Goal: Transaction & Acquisition: Download file/media

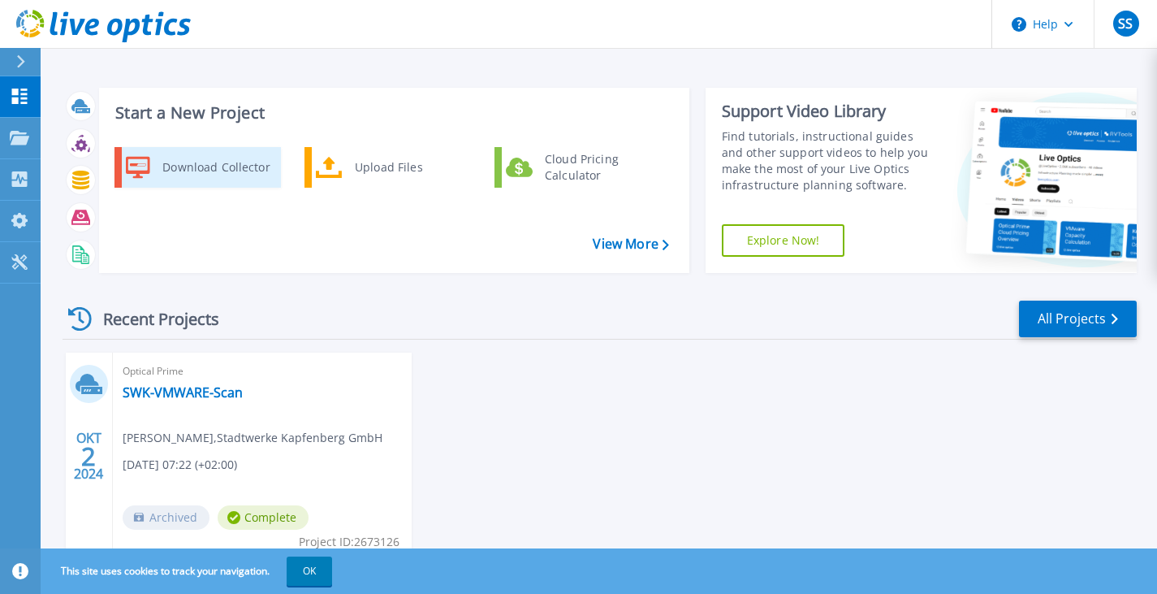
click at [229, 171] on div "Download Collector" at bounding box center [215, 167] width 123 height 32
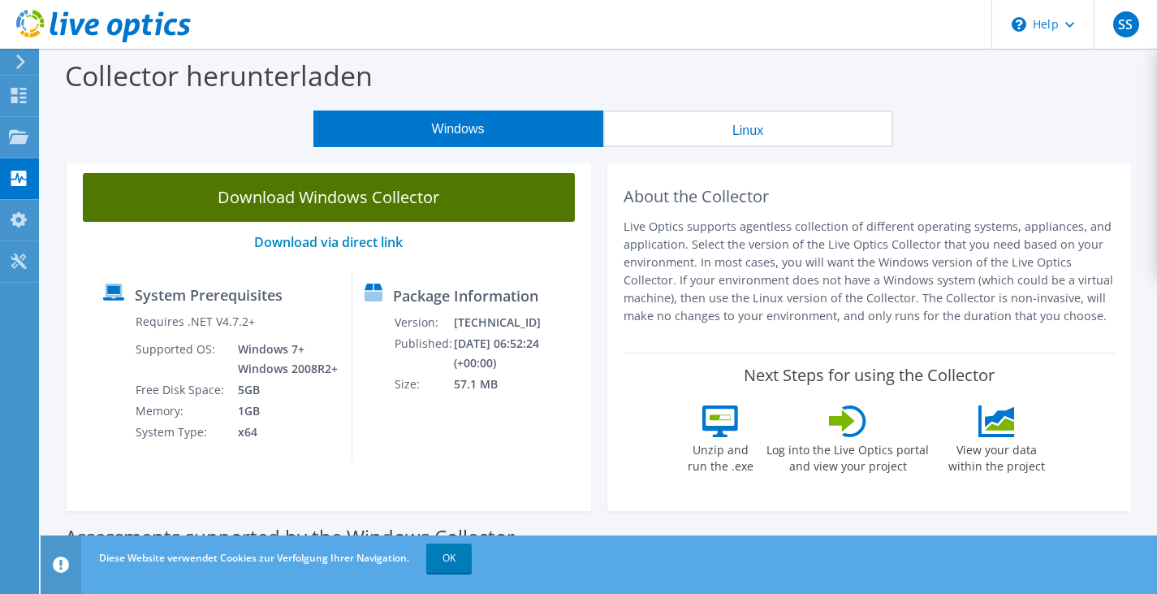
click at [332, 194] on link "Download Windows Collector" at bounding box center [329, 197] width 492 height 49
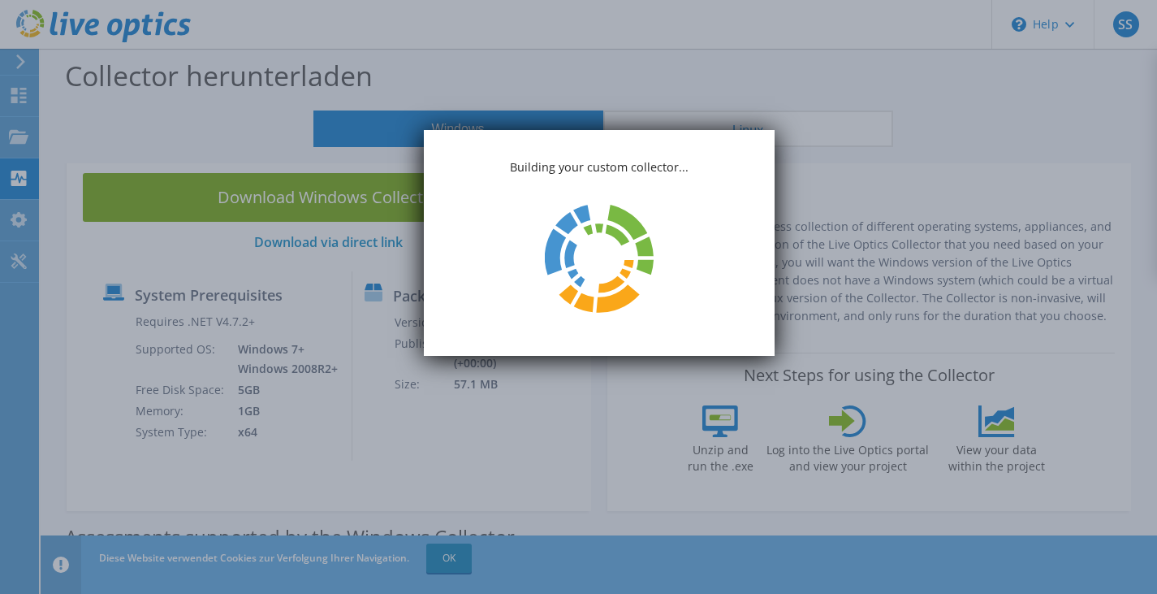
click at [572, 243] on icon at bounding box center [599, 259] width 109 height 108
click at [583, 243] on icon at bounding box center [618, 240] width 71 height 70
click at [572, 243] on icon at bounding box center [599, 259] width 109 height 108
click at [572, 243] on icon at bounding box center [599, 258] width 116 height 115
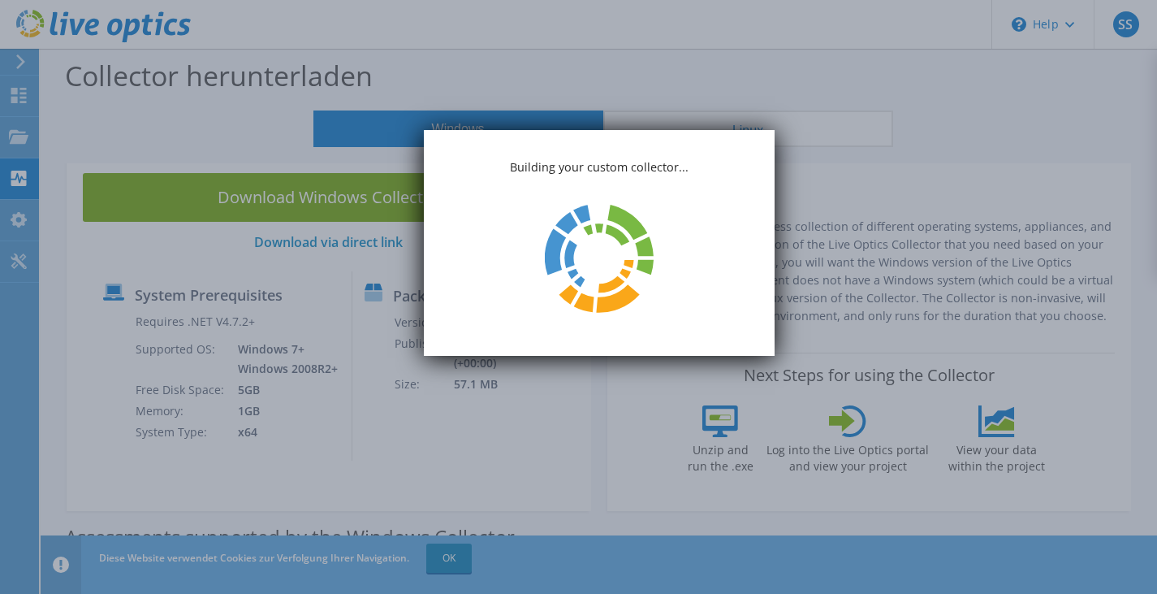
drag, startPoint x: 892, startPoint y: 74, endPoint x: 588, endPoint y: 126, distance: 308.9
click at [541, 131] on div "Building your custom collector..." at bounding box center [599, 243] width 351 height 226
click at [574, 231] on icon at bounding box center [598, 258] width 112 height 111
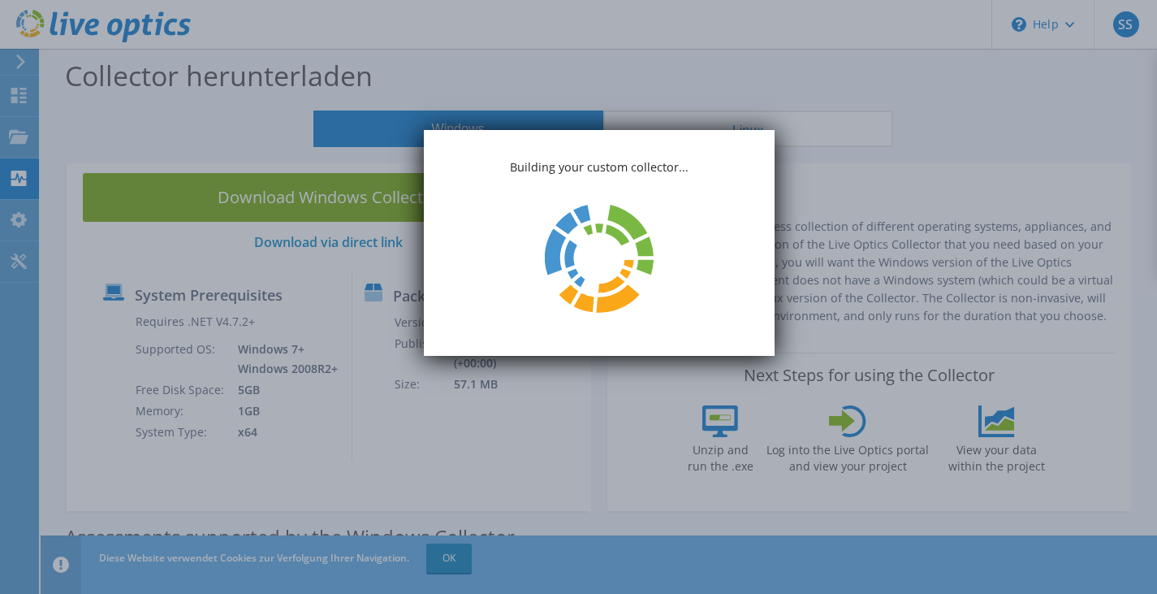
click at [665, 191] on div "Building your custom collector..." at bounding box center [599, 243] width 351 height 226
drag, startPoint x: 546, startPoint y: 197, endPoint x: 529, endPoint y: 216, distance: 25.4
click at [544, 197] on div "Building your custom collector..." at bounding box center [599, 243] width 351 height 226
click at [652, 287] on div "Building your custom collector..." at bounding box center [599, 243] width 351 height 226
click at [546, 276] on div "Building your custom collector..." at bounding box center [599, 243] width 351 height 226
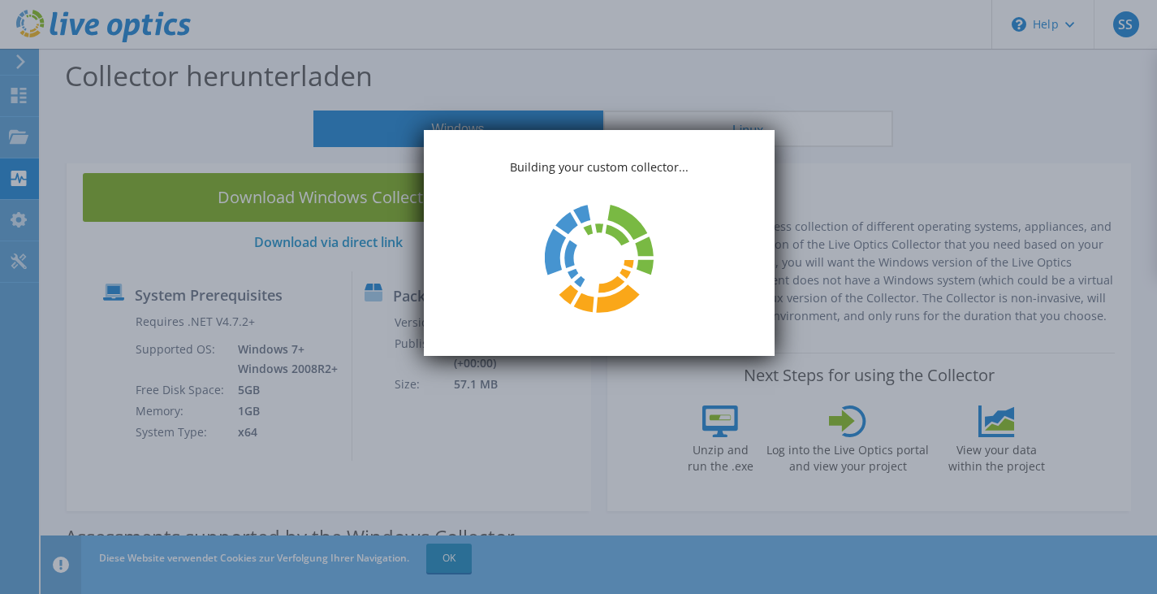
drag, startPoint x: 732, startPoint y: 161, endPoint x: 638, endPoint y: 280, distance: 151.6
click at [659, 142] on div "Building your custom collector..." at bounding box center [599, 243] width 351 height 226
drag, startPoint x: 745, startPoint y: 185, endPoint x: 656, endPoint y: 121, distance: 109.3
click at [699, 181] on div "Building your custom collector..." at bounding box center [599, 243] width 351 height 226
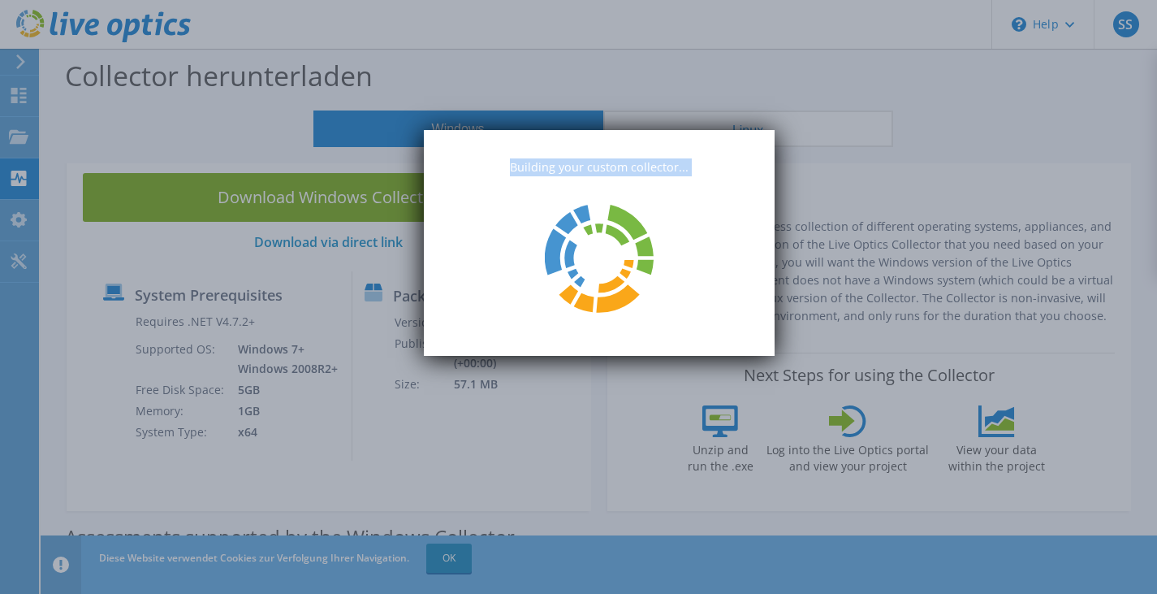
click at [699, 181] on div "Building your custom collector..." at bounding box center [599, 243] width 351 height 226
click at [609, 329] on div "Building your custom collector..." at bounding box center [599, 243] width 351 height 226
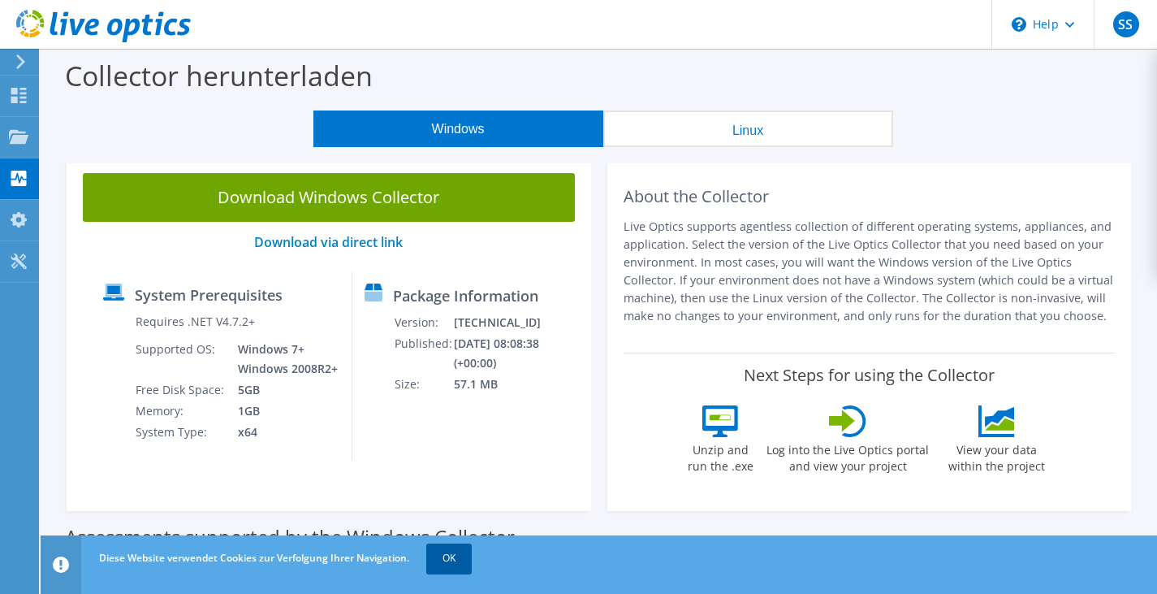
click at [459, 552] on link "OK" at bounding box center [448, 557] width 45 height 29
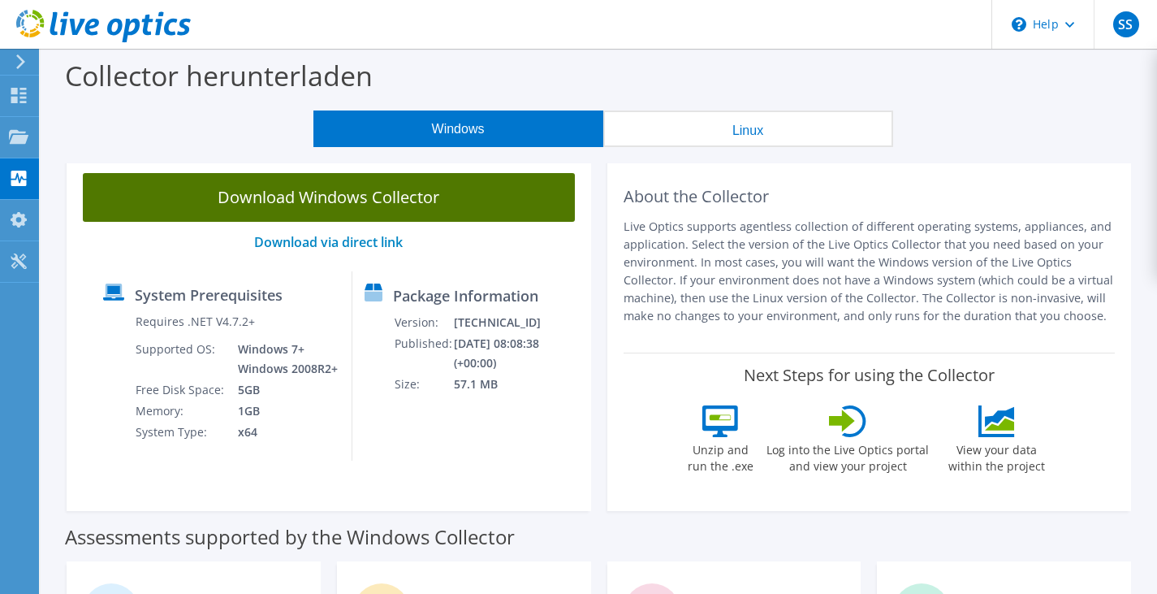
click at [450, 205] on link "Download Windows Collector" at bounding box center [329, 197] width 492 height 49
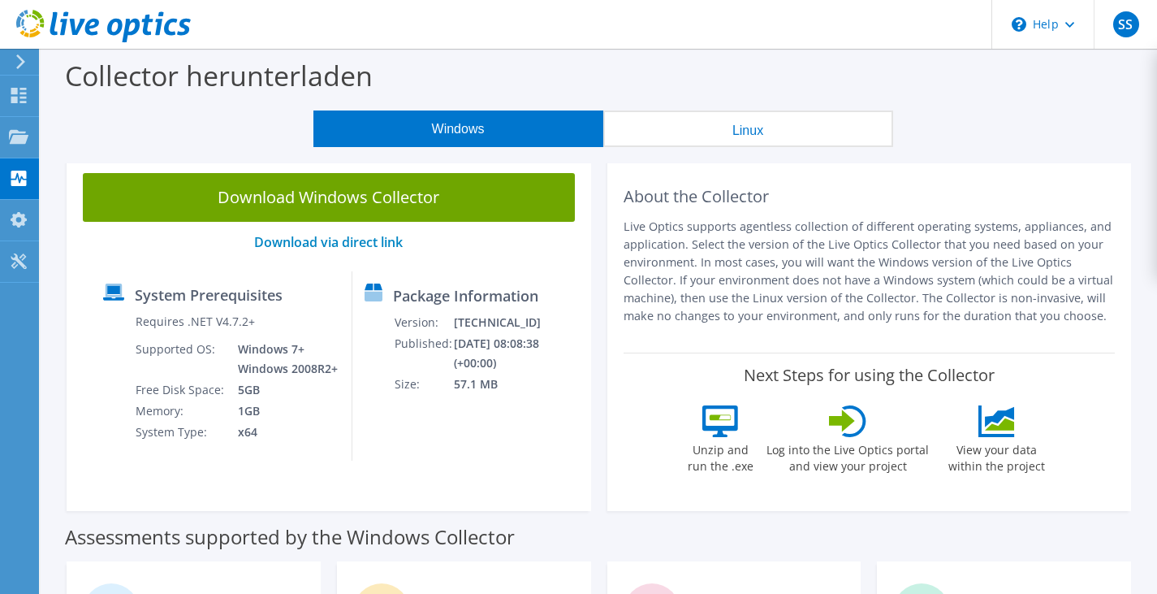
click at [757, 68] on div "Collector herunterladen" at bounding box center [599, 80] width 1100 height 62
